Goal: Task Accomplishment & Management: Manage account settings

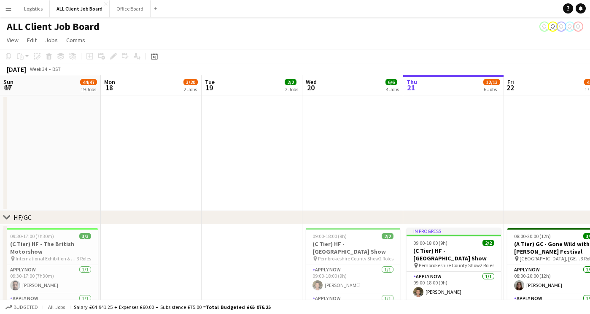
scroll to position [0, 201]
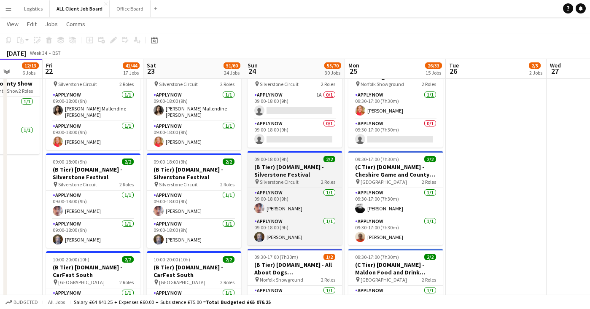
scroll to position [2610, 0]
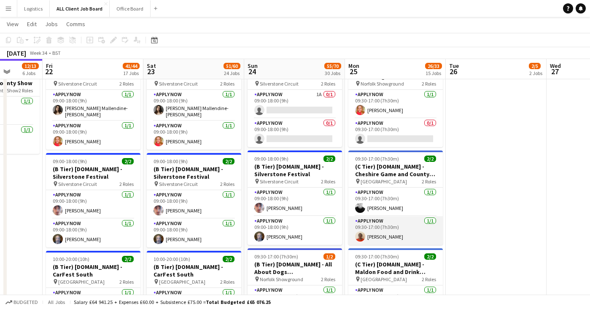
click at [402, 223] on app-card-role "APPLY NOW 1/1 09:30-17:00 (7h30m) Elnorah Moyo" at bounding box center [395, 230] width 94 height 29
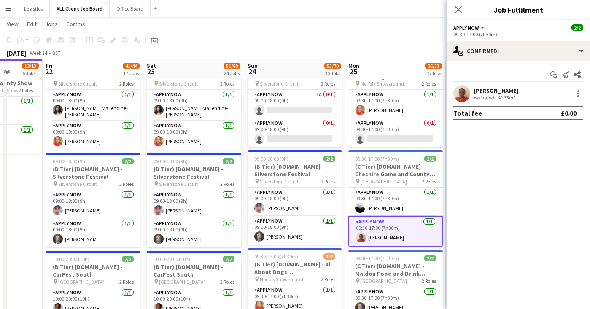
click at [466, 91] on app-user-avatar at bounding box center [461, 93] width 17 height 17
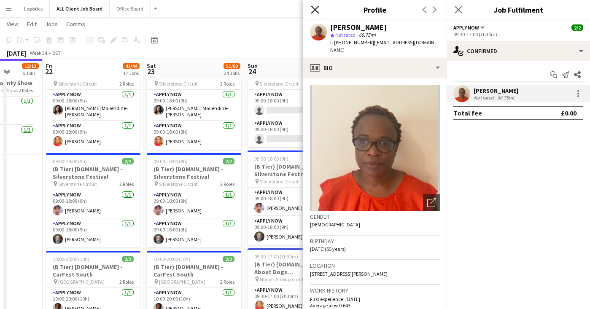
click at [315, 10] on icon at bounding box center [315, 9] width 8 height 8
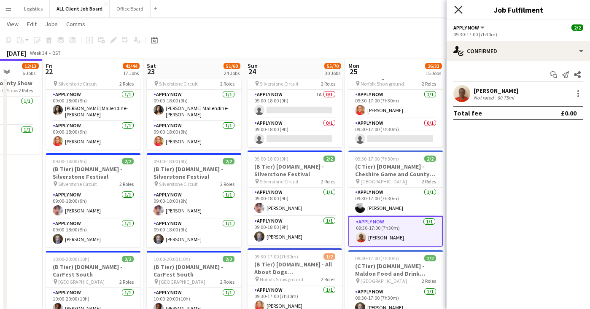
click at [456, 9] on icon "Close pop-in" at bounding box center [458, 9] width 8 height 8
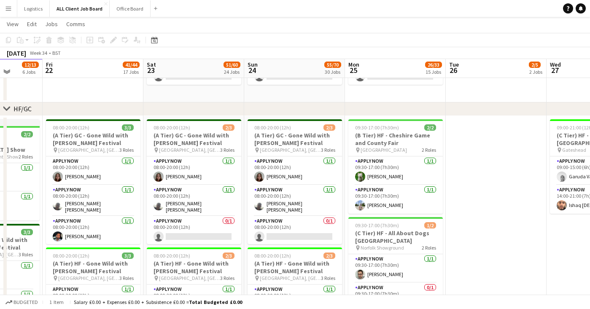
scroll to position [108, 0]
